Goal: Transaction & Acquisition: Obtain resource

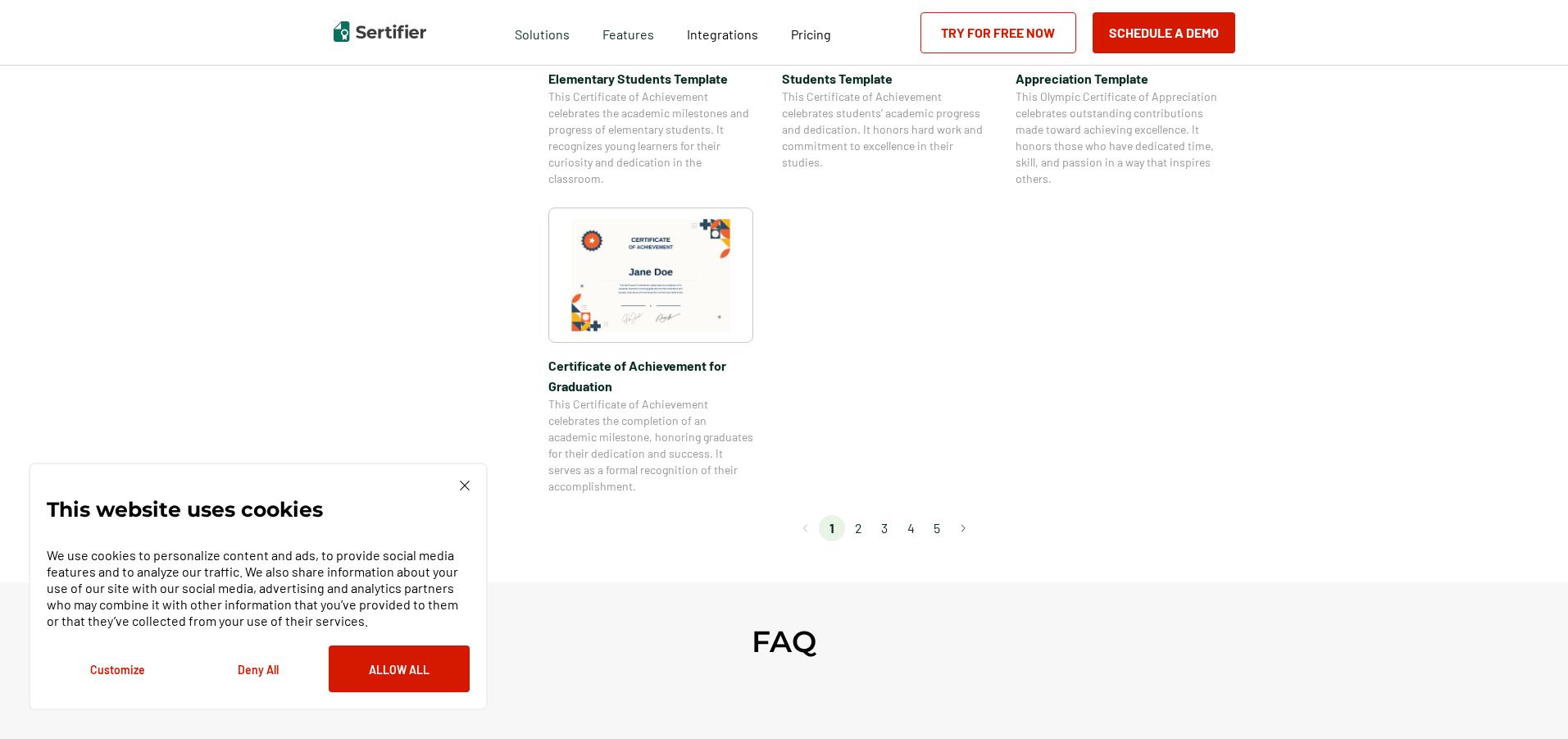
scroll to position [1393, 0]
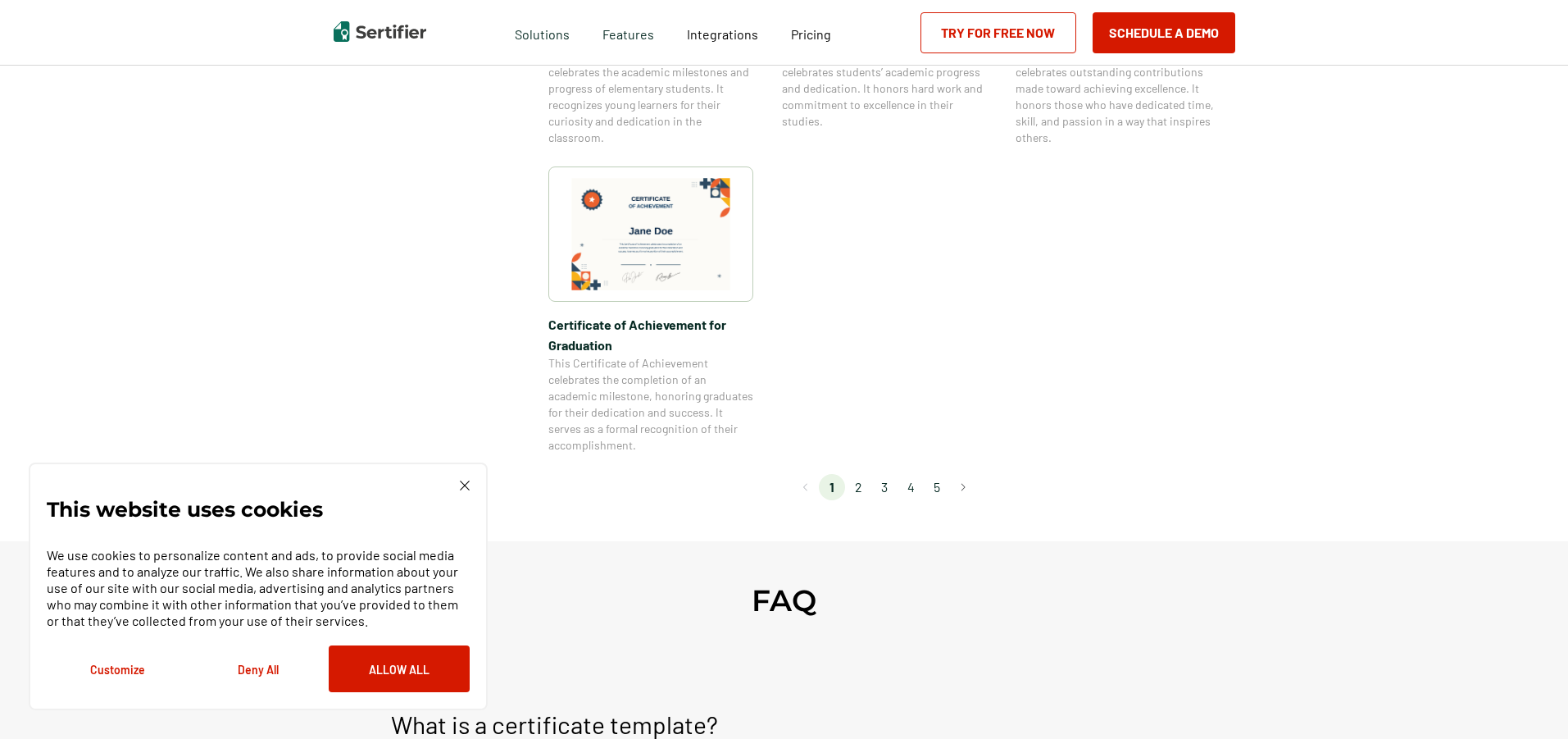
click at [858, 483] on li "2" at bounding box center [858, 486] width 26 height 26
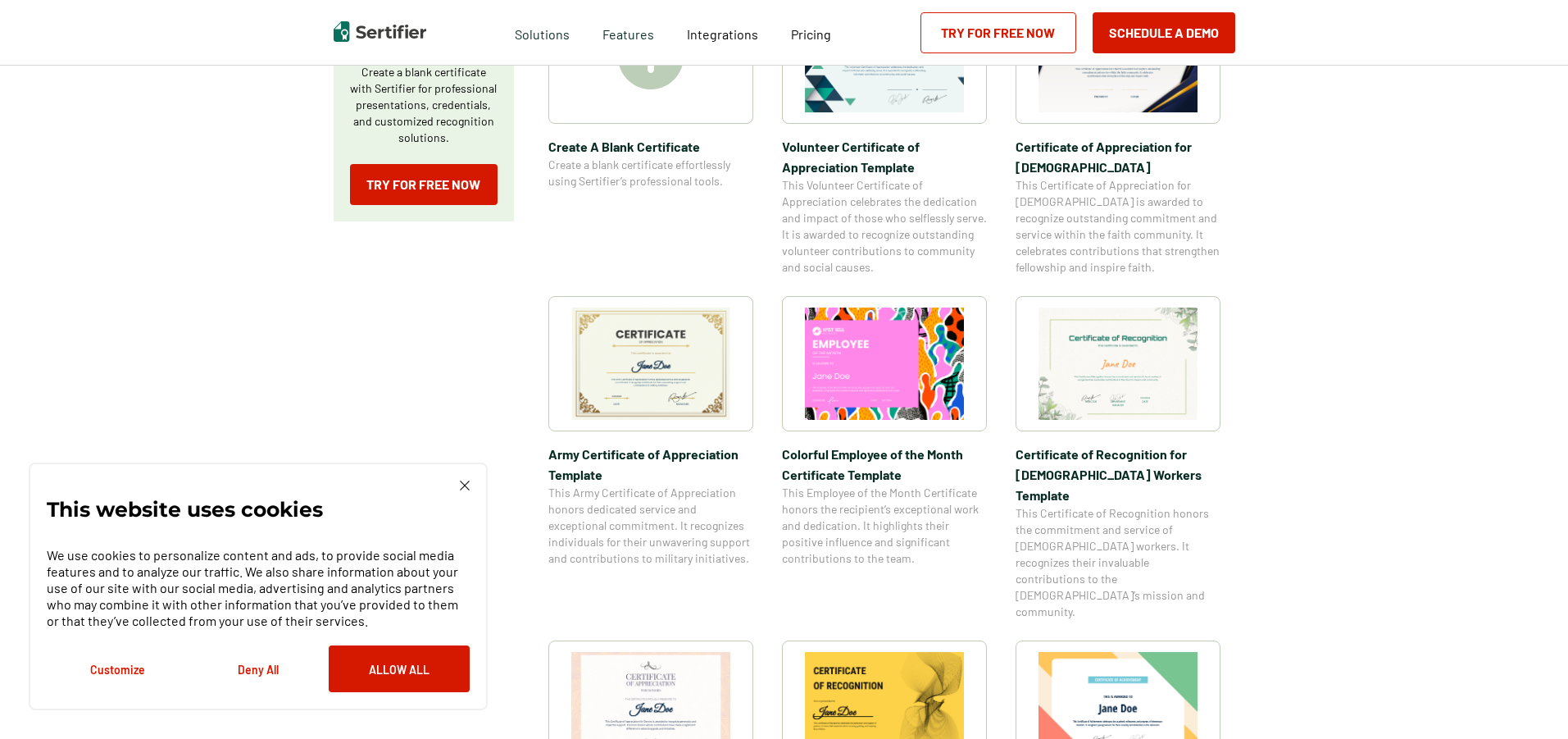
scroll to position [410, 0]
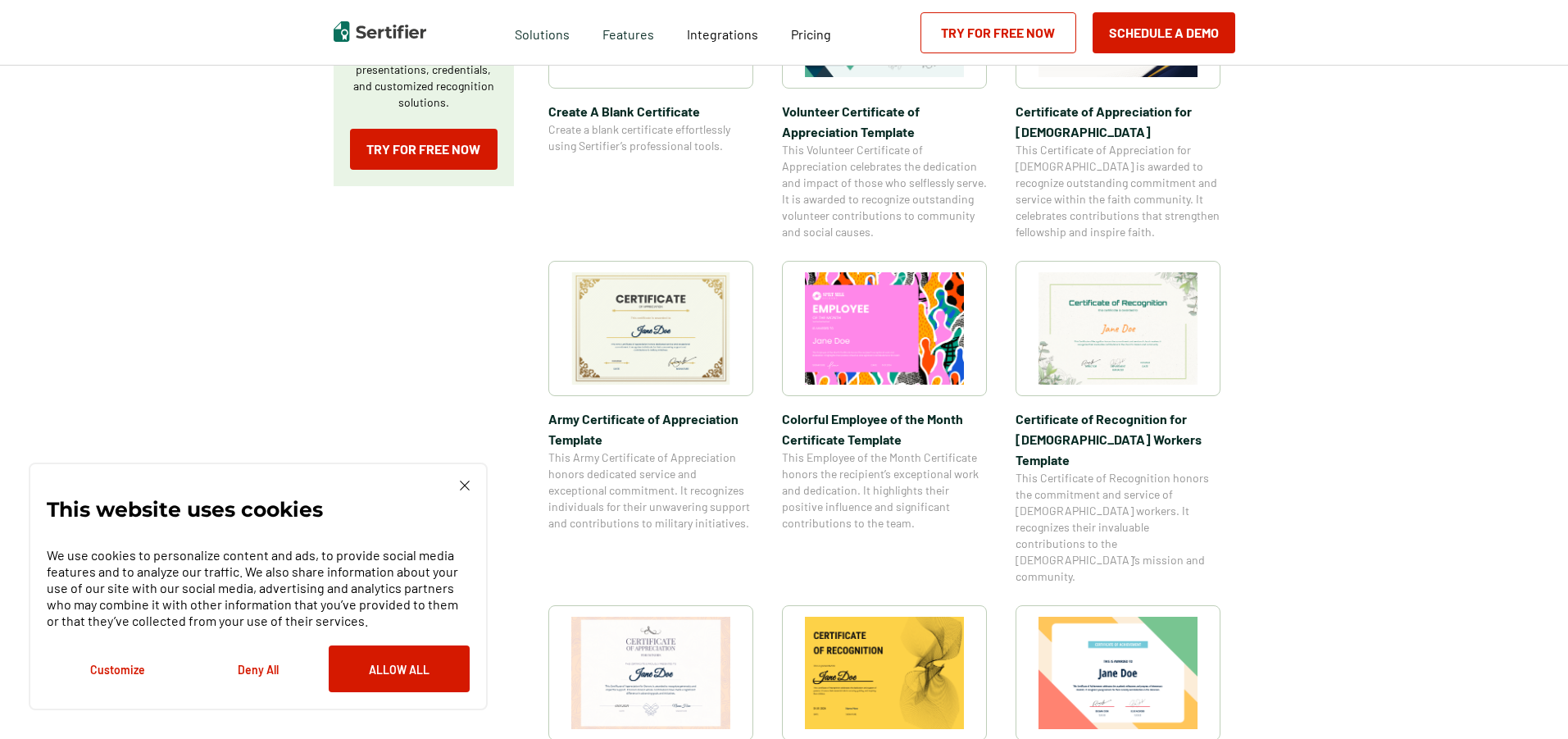
click at [647, 332] on img at bounding box center [650, 329] width 159 height 113
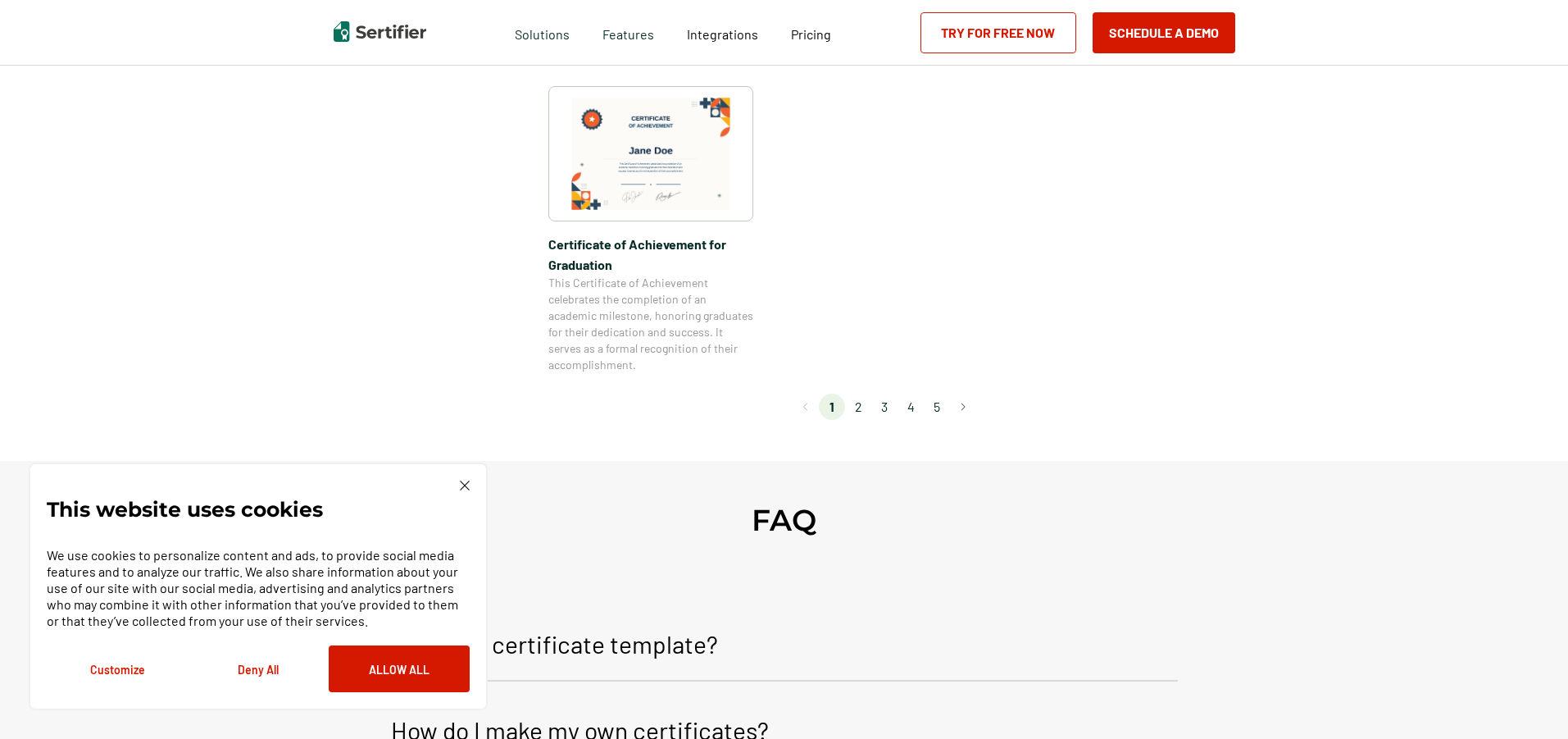
scroll to position [1475, 0]
click at [849, 399] on li "2" at bounding box center [858, 404] width 26 height 26
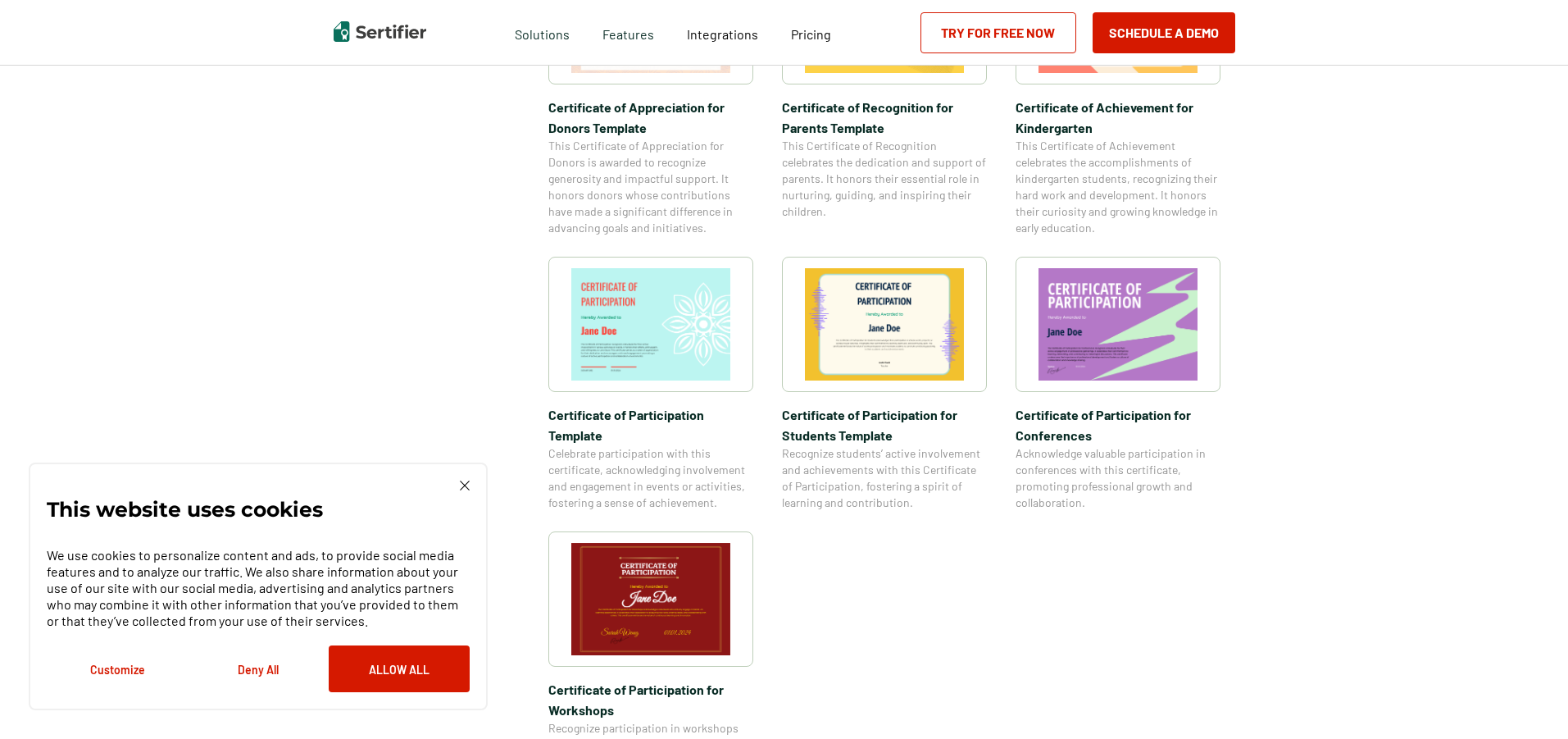
scroll to position [1147, 0]
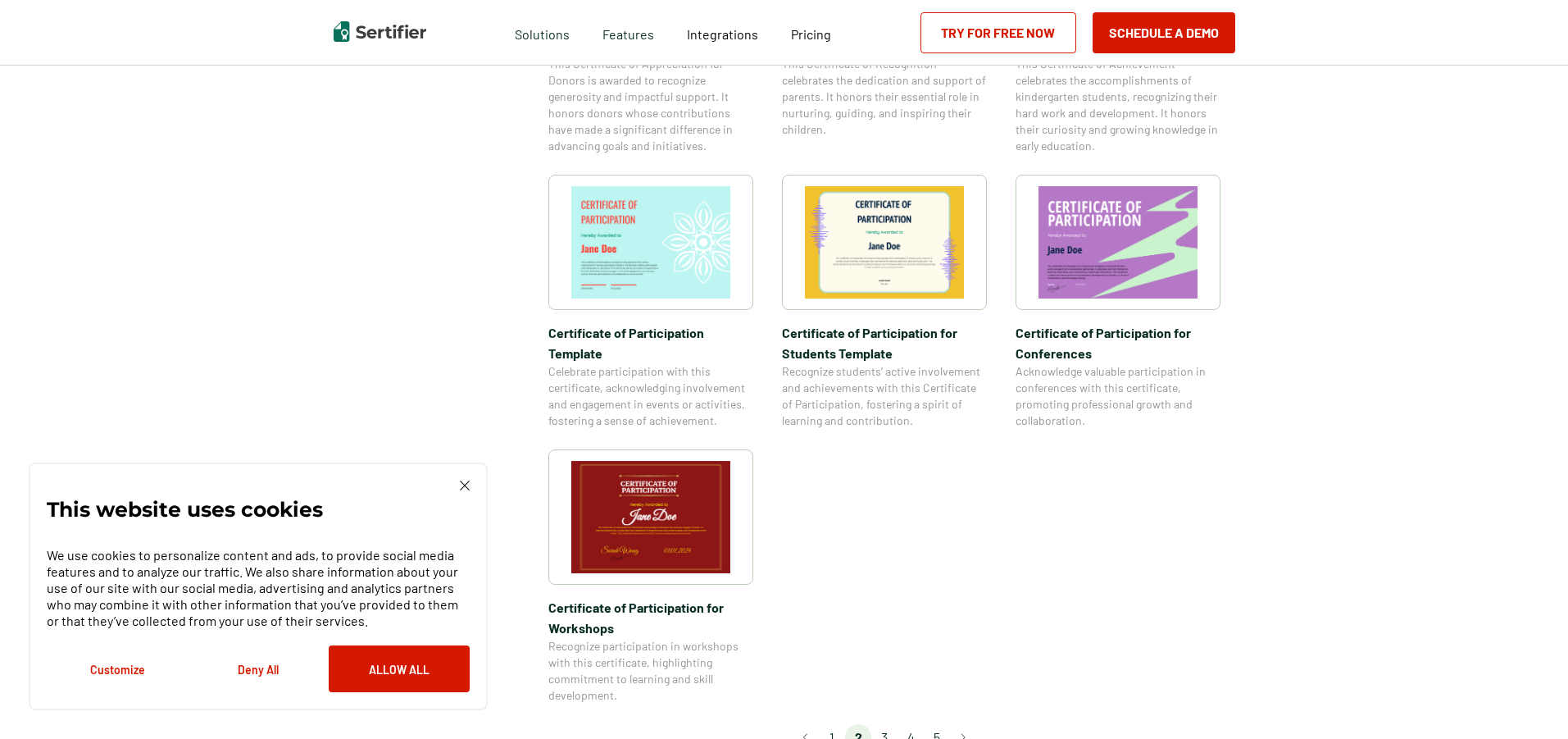
click at [889, 724] on li "3" at bounding box center [884, 736] width 26 height 26
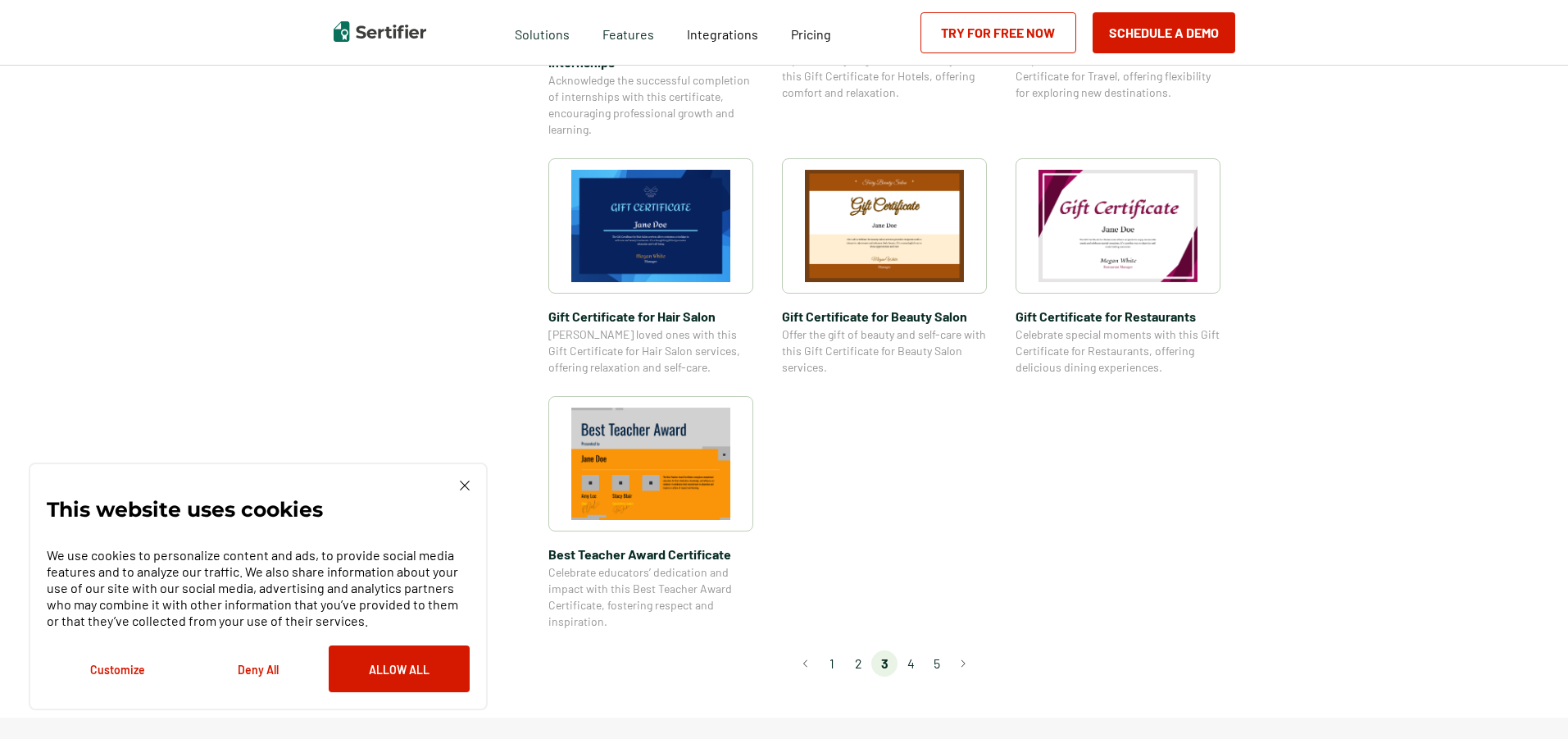
scroll to position [1066, 0]
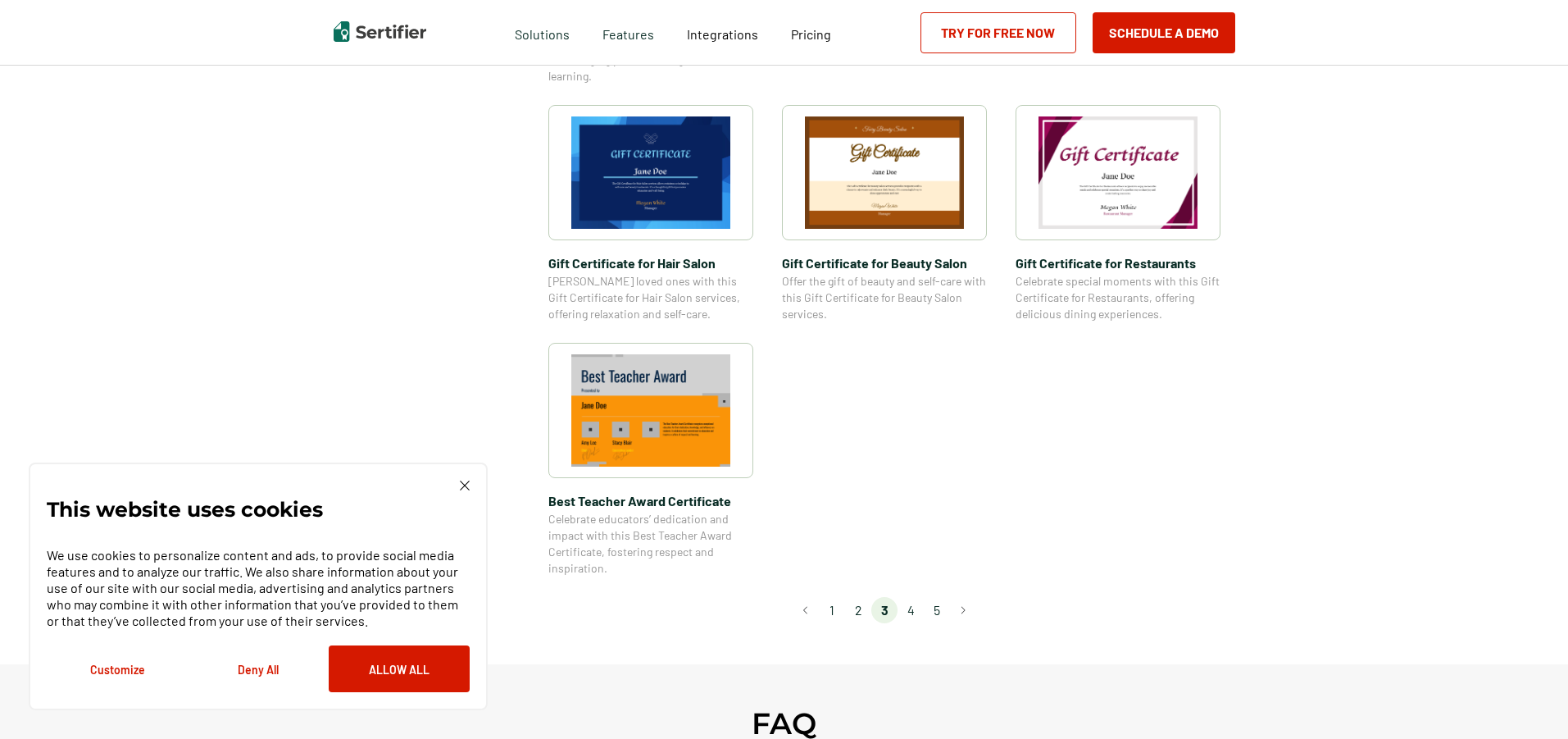
click at [917, 611] on li "4" at bounding box center [910, 609] width 26 height 26
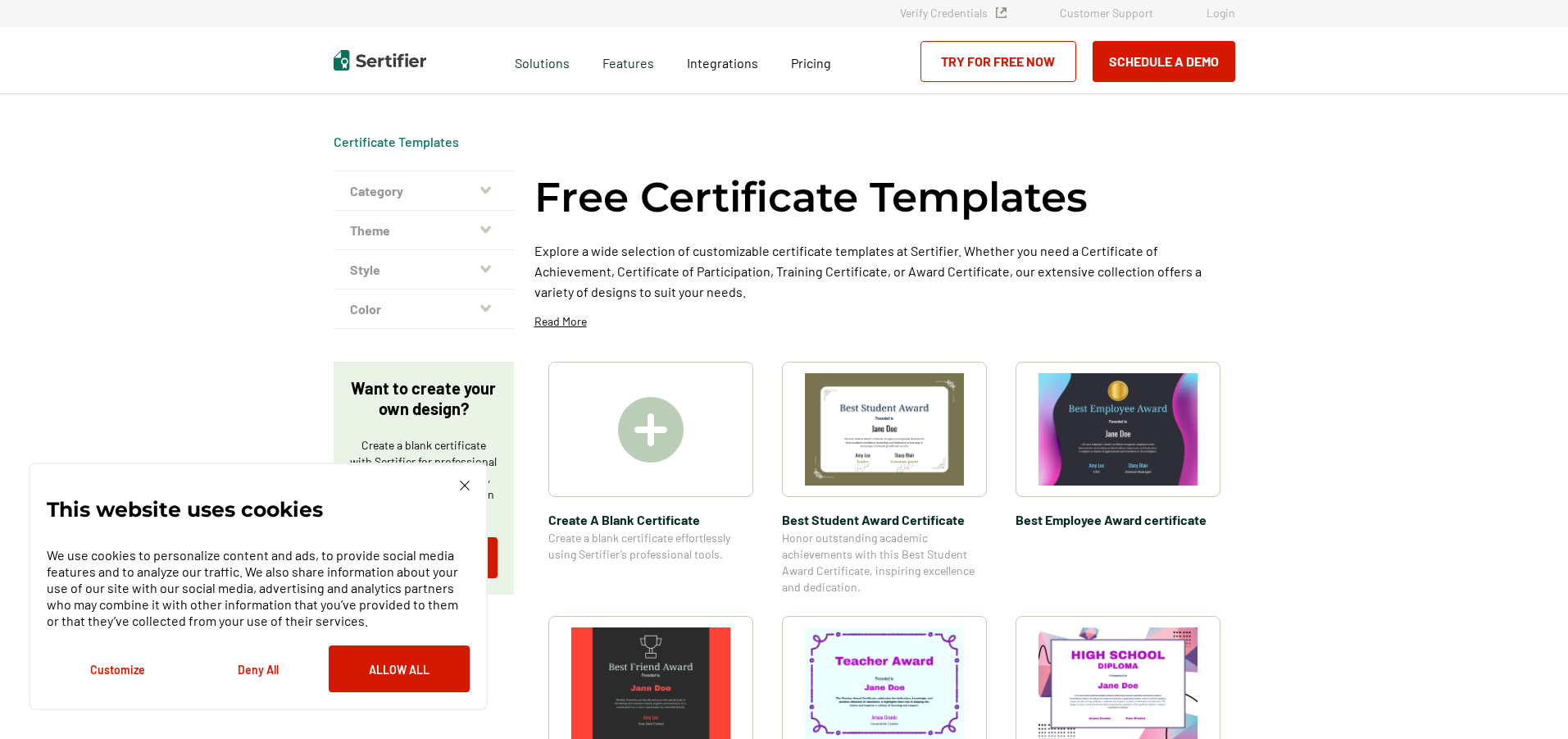
scroll to position [0, 0]
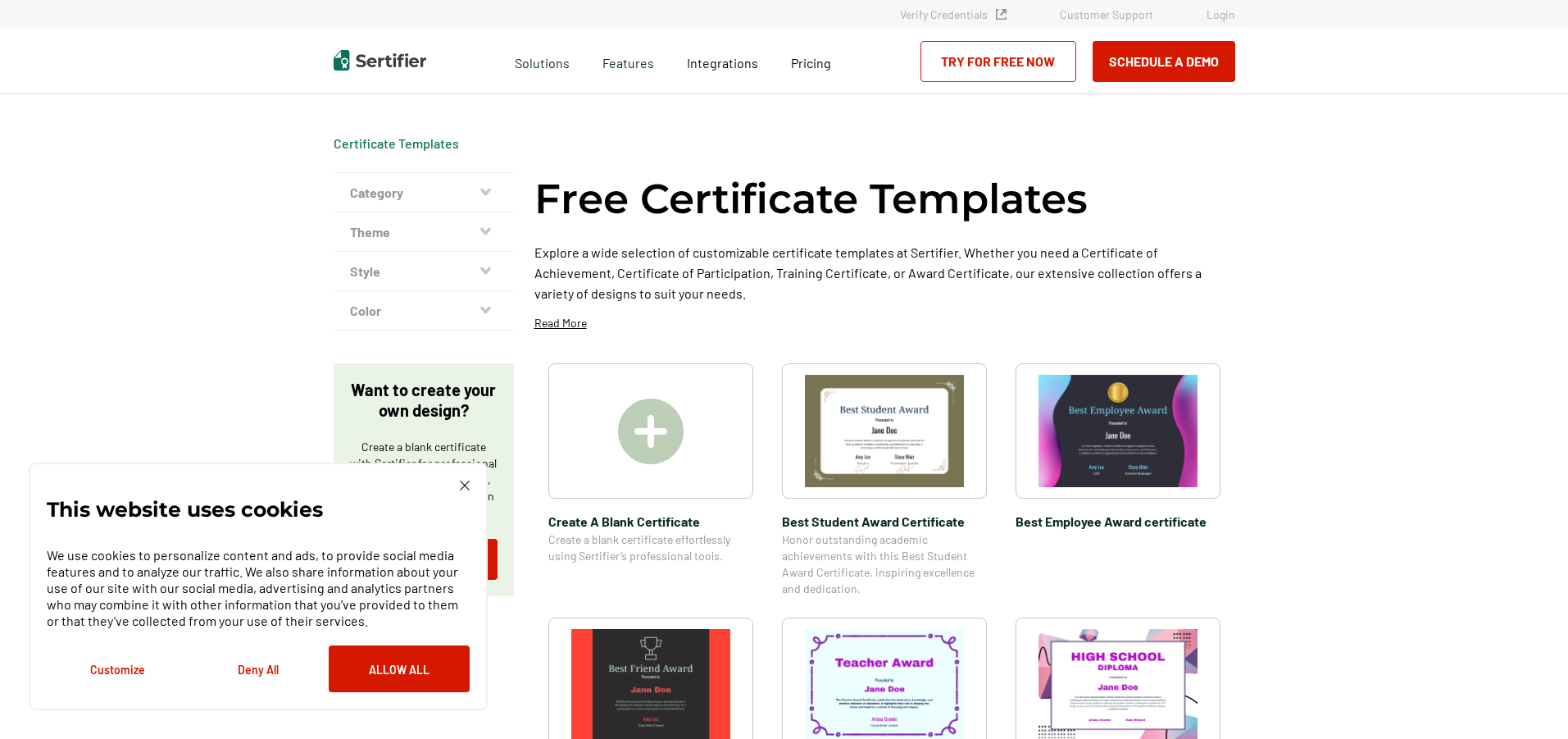
click at [656, 430] on img at bounding box center [650, 431] width 65 height 65
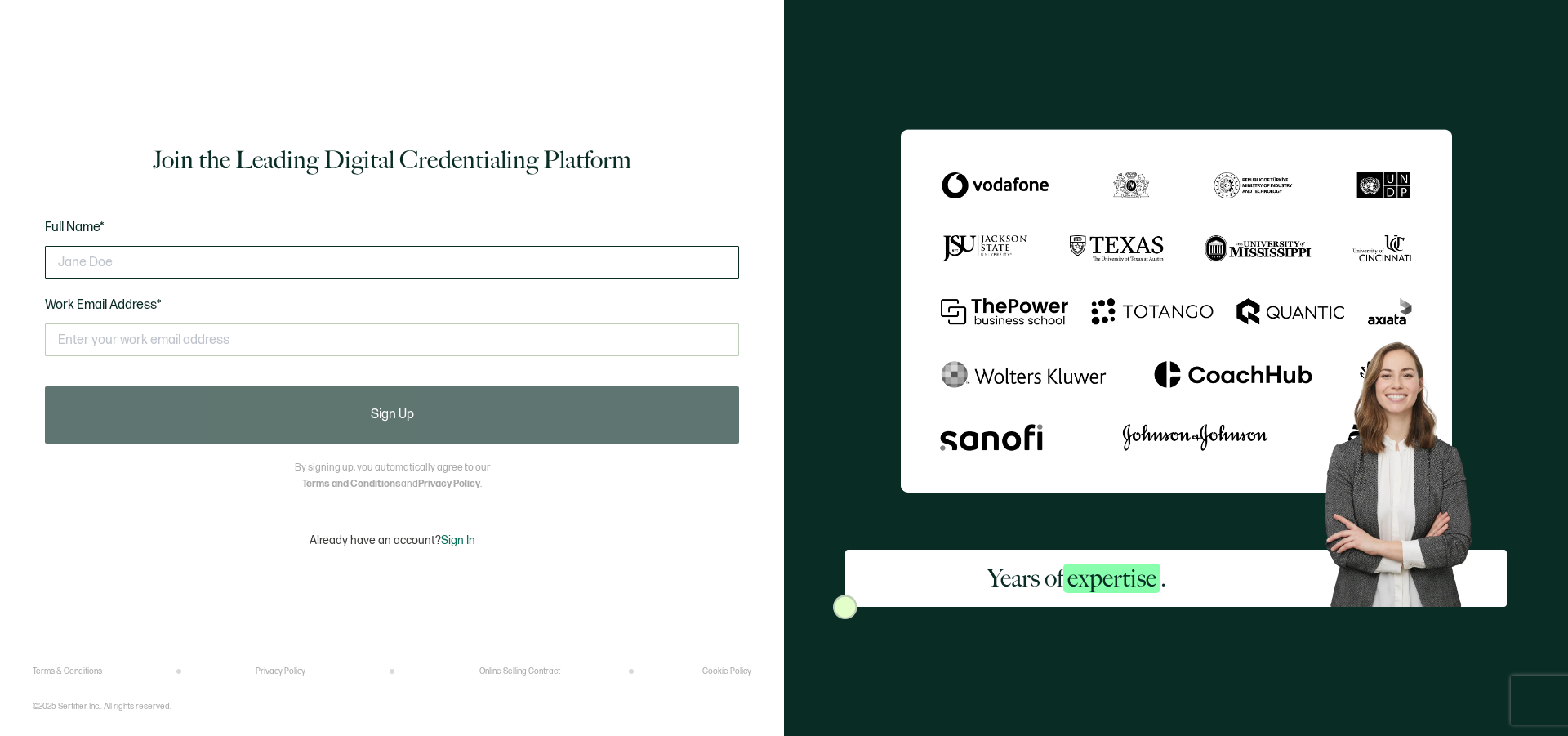
click at [296, 255] on input "text" at bounding box center [392, 262] width 695 height 33
type input "shanna campbell"
click at [815, 206] on div "Years of expertise ." at bounding box center [1176, 368] width 784 height 736
